Goal: Task Accomplishment & Management: Complete application form

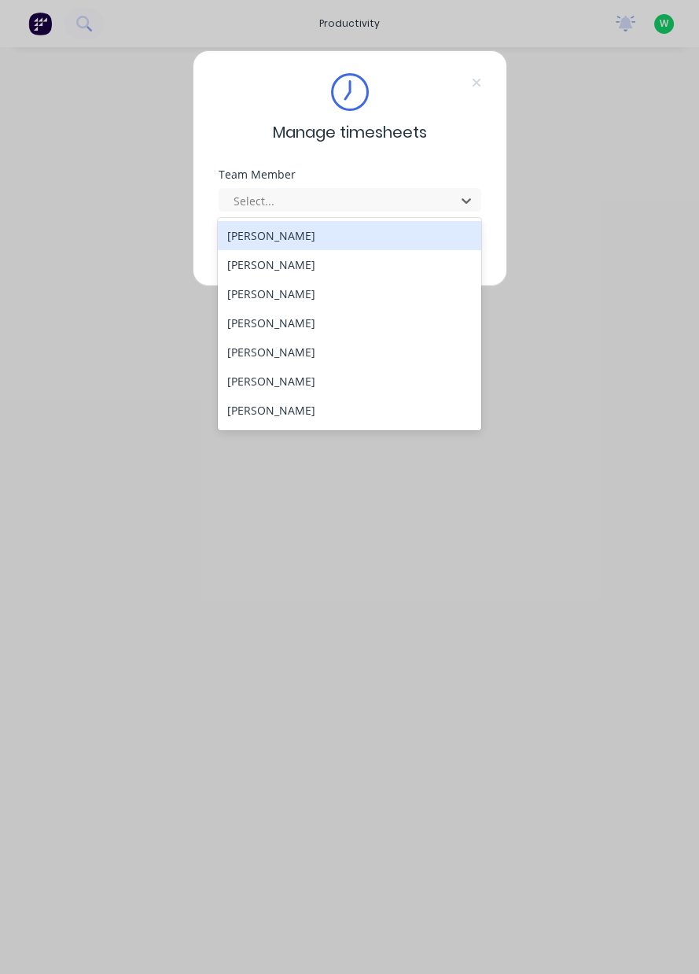
click at [271, 295] on div "[PERSON_NAME]" at bounding box center [350, 293] width 264 height 29
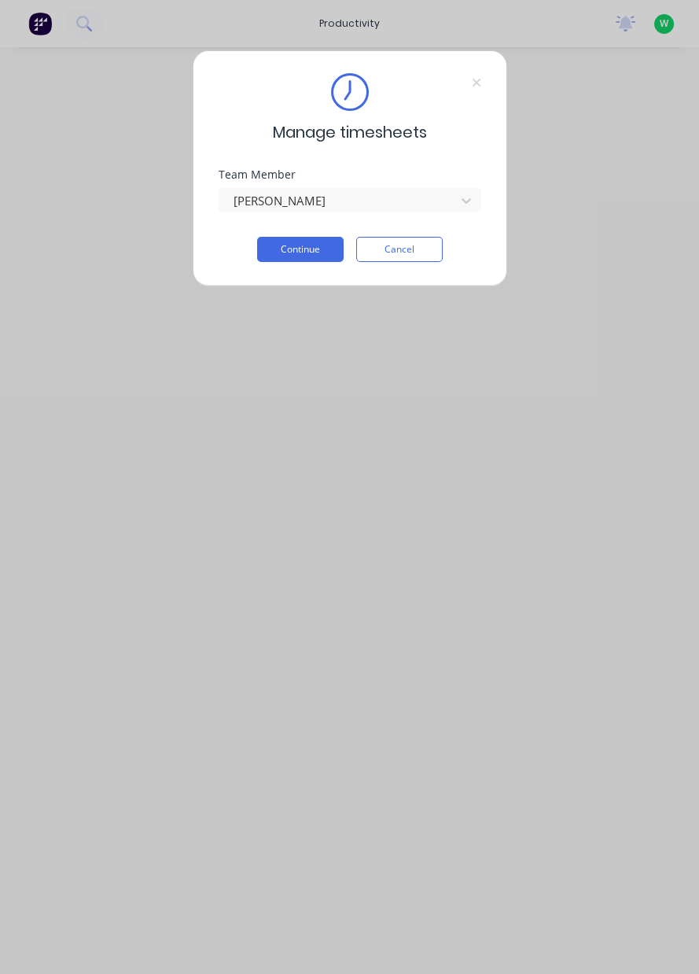
click at [304, 247] on button "Continue" at bounding box center [300, 249] width 87 height 25
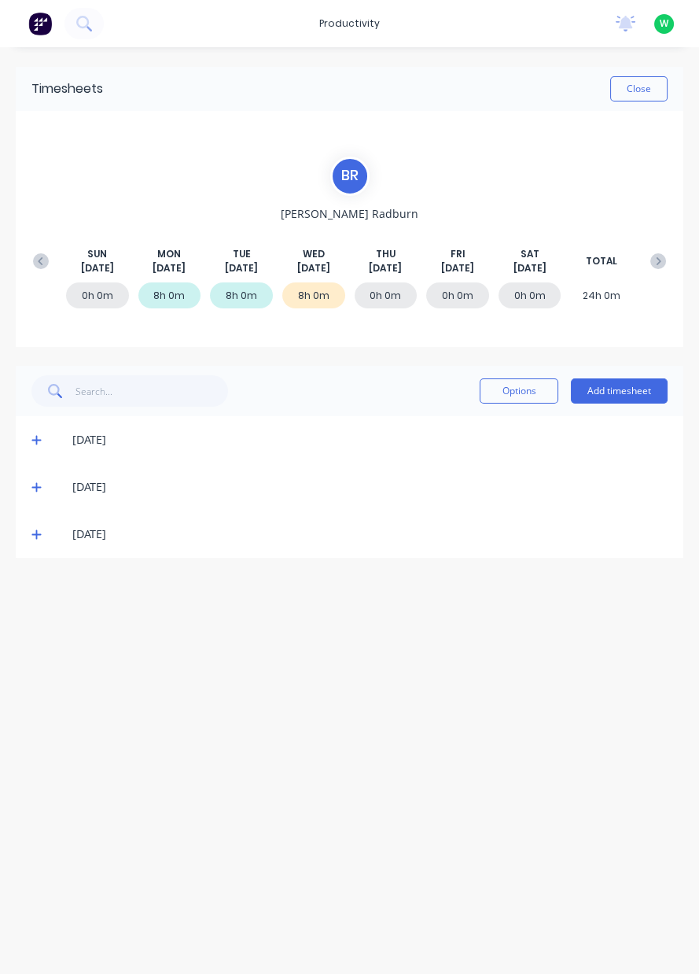
click at [622, 394] on button "Add timesheet" at bounding box center [619, 390] width 97 height 25
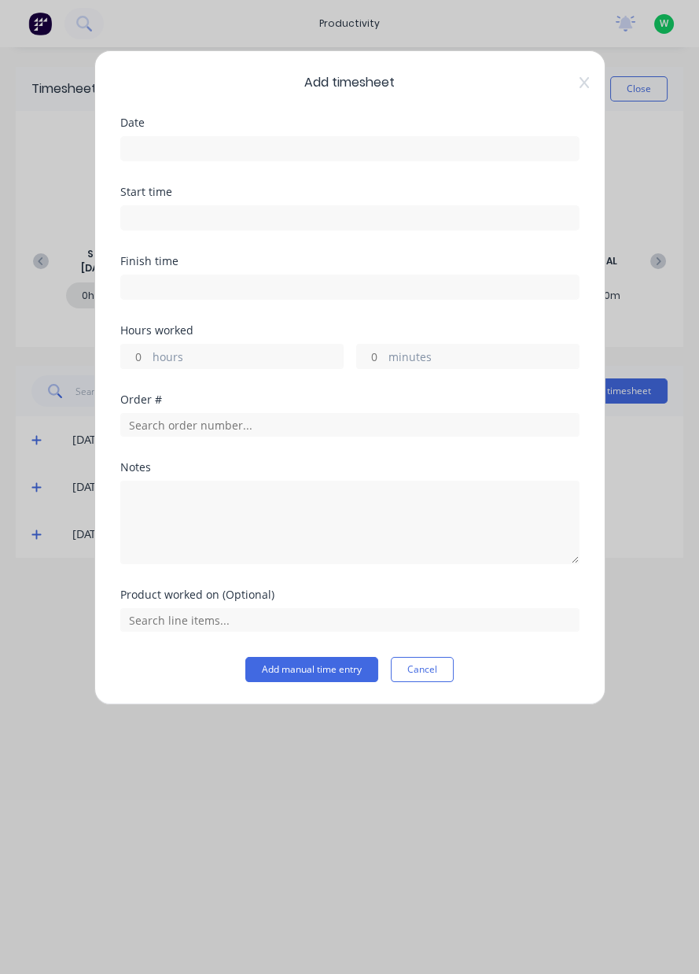
click at [188, 142] on input at bounding box center [350, 149] width 458 height 24
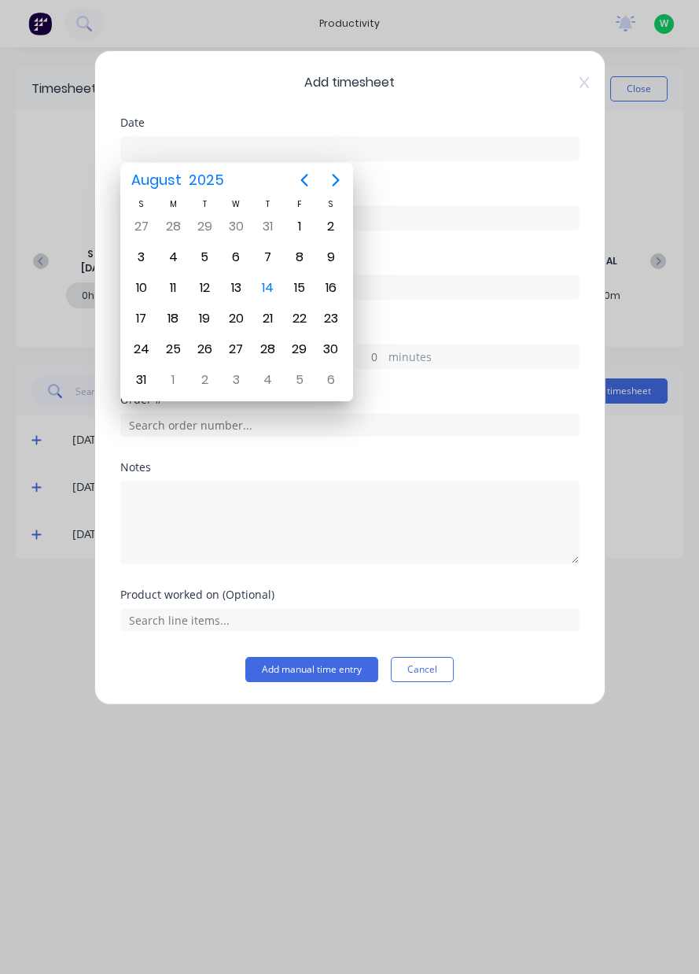
click at [304, 282] on div "15" at bounding box center [300, 288] width 24 height 24
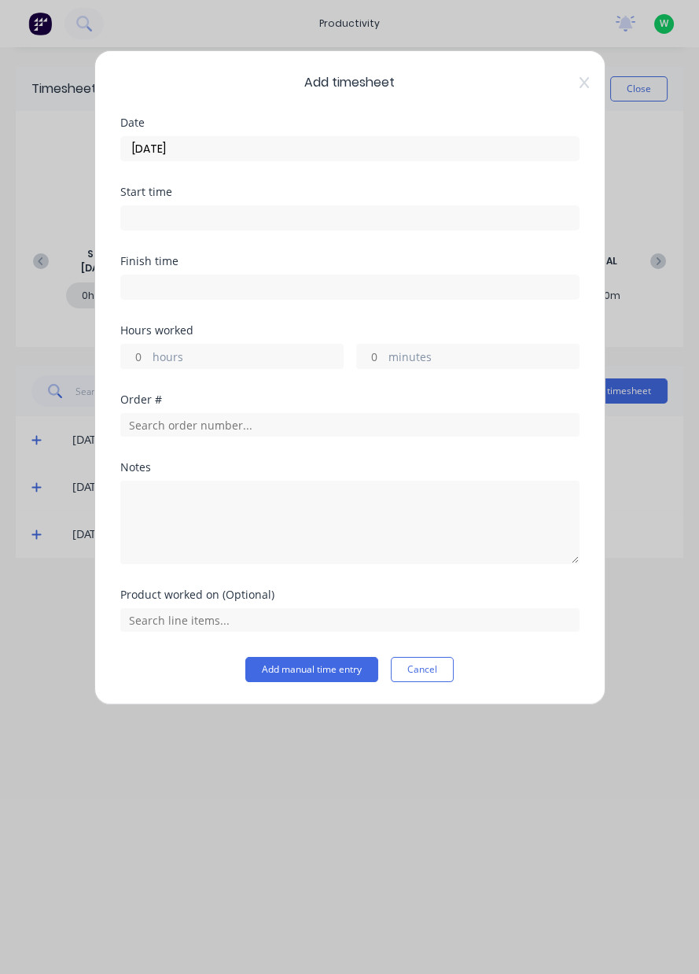
type input "[DATE]"
click at [138, 349] on input "hours" at bounding box center [135, 357] width 28 height 24
type input "8"
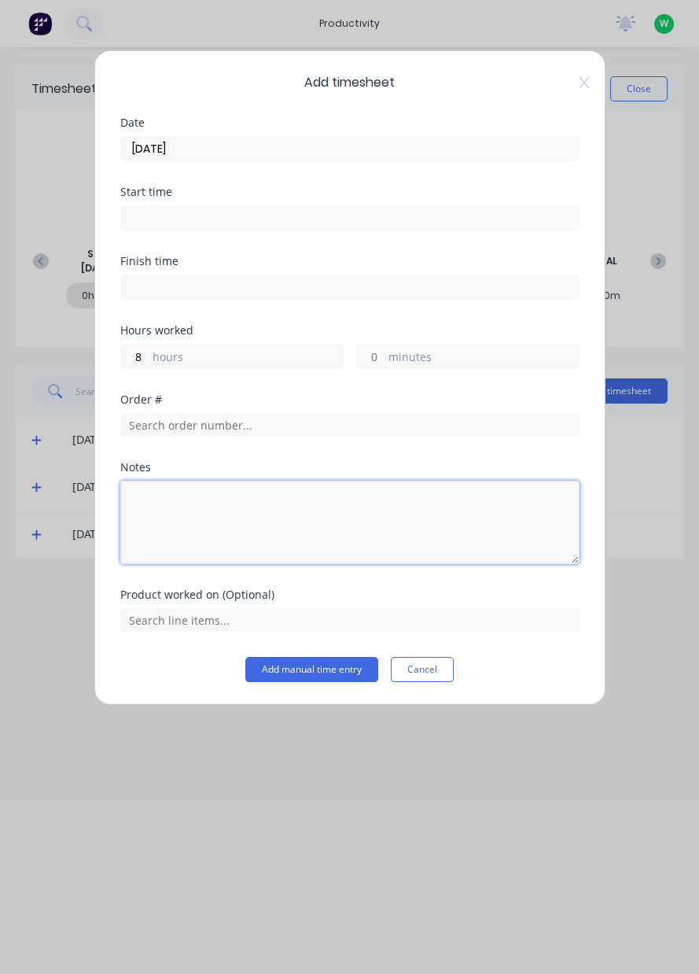
click at [161, 511] on textarea at bounding box center [349, 522] width 459 height 83
type textarea "Annual leave"
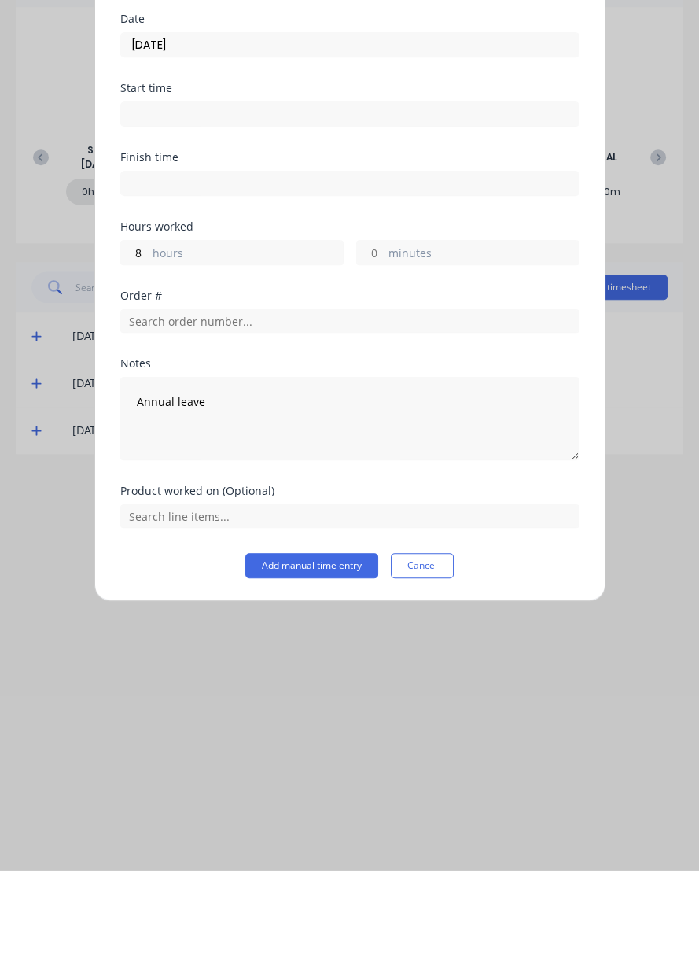
click at [321, 665] on button "Add manual time entry" at bounding box center [311, 669] width 133 height 25
